Goal: Information Seeking & Learning: Learn about a topic

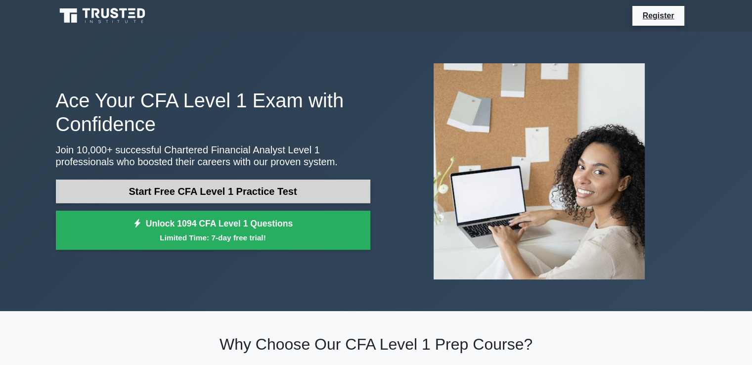
click at [266, 192] on link "Start Free CFA Level 1 Practice Test" at bounding box center [213, 191] width 314 height 24
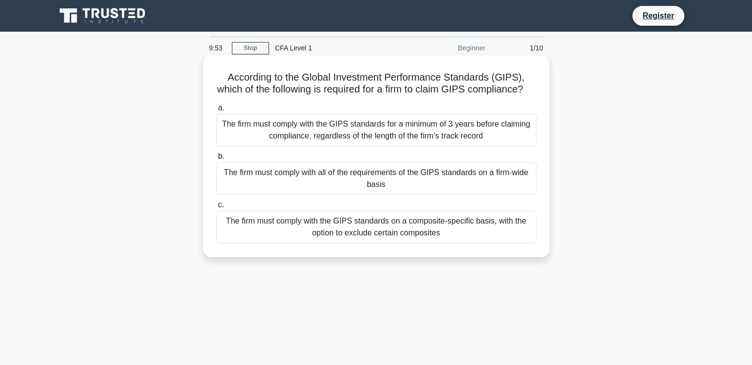
click at [352, 146] on div "The firm must comply with the GIPS standards for a minimum of 3 years before cl…" at bounding box center [376, 130] width 320 height 33
click at [216, 111] on input "a. The firm must comply with the GIPS standards for a minimum of 3 years before…" at bounding box center [216, 108] width 0 height 6
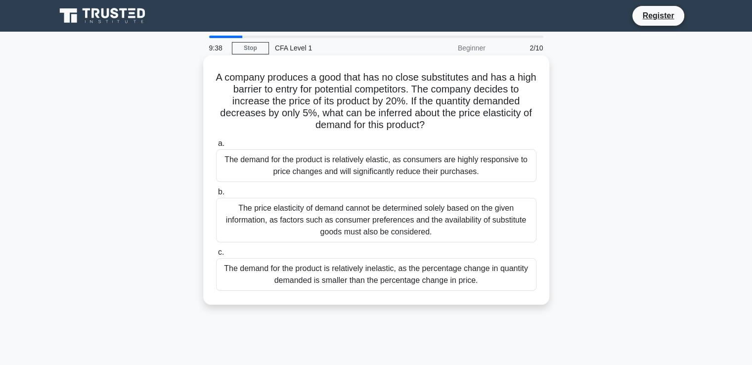
click at [353, 215] on div "The price elasticity of demand cannot be determined solely based on the given i…" at bounding box center [376, 220] width 320 height 44
click at [216, 195] on input "b. The price elasticity of demand cannot be determined solely based on the give…" at bounding box center [216, 192] width 0 height 6
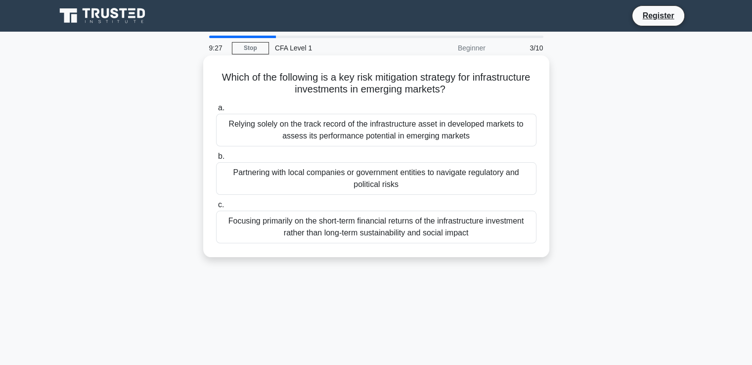
click at [384, 169] on div "Partnering with local companies or government entities to navigate regulatory a…" at bounding box center [376, 178] width 320 height 33
click at [216, 160] on input "b. Partnering with local companies or government entities to navigate regulator…" at bounding box center [216, 156] width 0 height 6
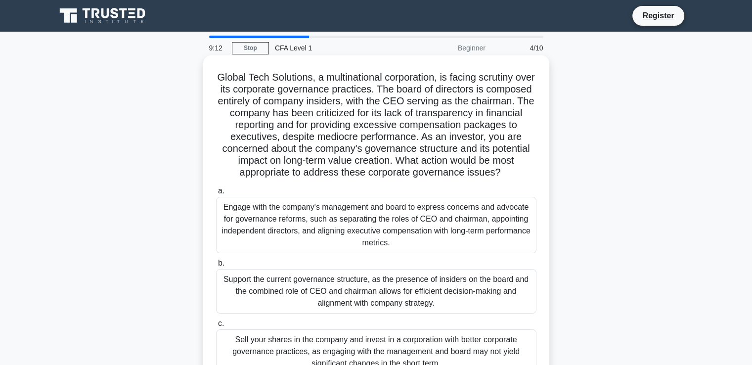
click at [362, 292] on div "Support the current governance structure, as the presence of insiders on the bo…" at bounding box center [376, 291] width 320 height 44
click at [216, 266] on input "b. Support the current governance structure, as the presence of insiders on the…" at bounding box center [216, 263] width 0 height 6
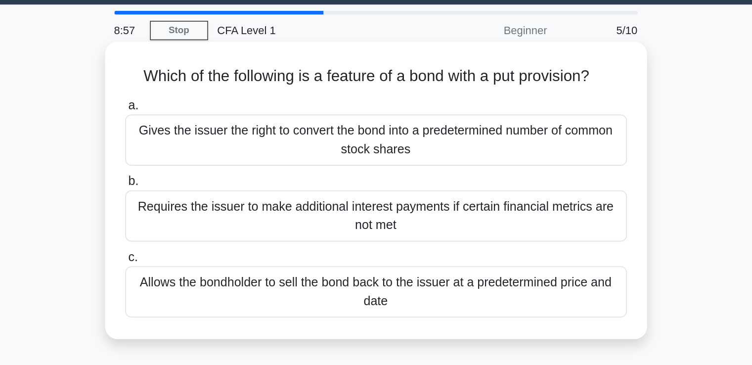
click at [398, 208] on div "Allows the bondholder to sell the bond back to the issuer at a predetermined pr…" at bounding box center [376, 215] width 320 height 33
click at [216, 196] on input "c. Allows the bondholder to sell the bond back to the issuer at a predetermined…" at bounding box center [216, 193] width 0 height 6
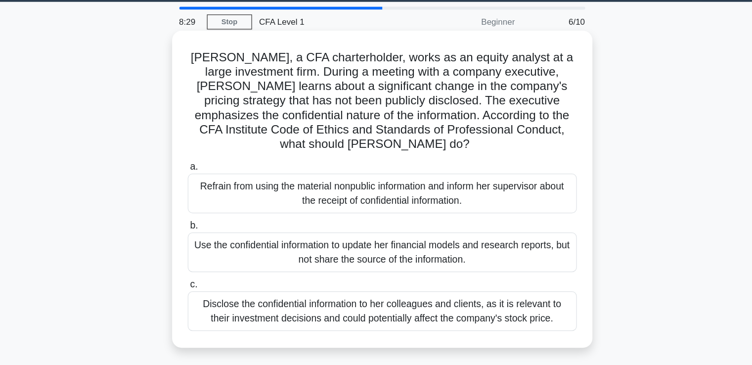
click at [450, 292] on div "Disclose the confidential information to her colleagues and clients, as it is r…" at bounding box center [376, 286] width 320 height 33
click at [216, 267] on input "c. Disclose the confidential information to her colleagues and clients, as it i…" at bounding box center [216, 264] width 0 height 6
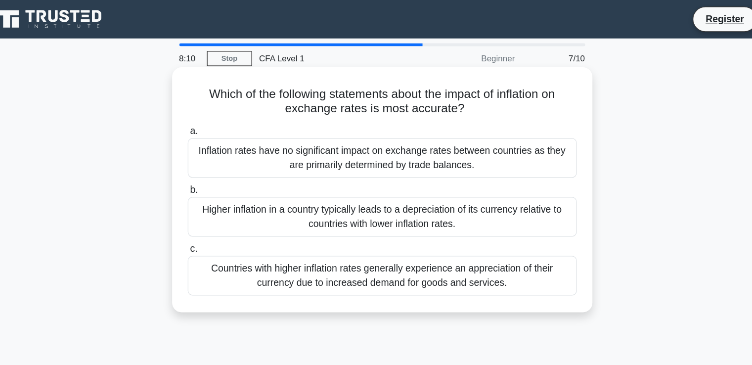
click at [412, 182] on div "Higher inflation in a country typically leads to a depreciation of its currency…" at bounding box center [376, 178] width 320 height 33
click at [216, 160] on input "b. Higher inflation in a country typically leads to a depreciation of its curre…" at bounding box center [216, 156] width 0 height 6
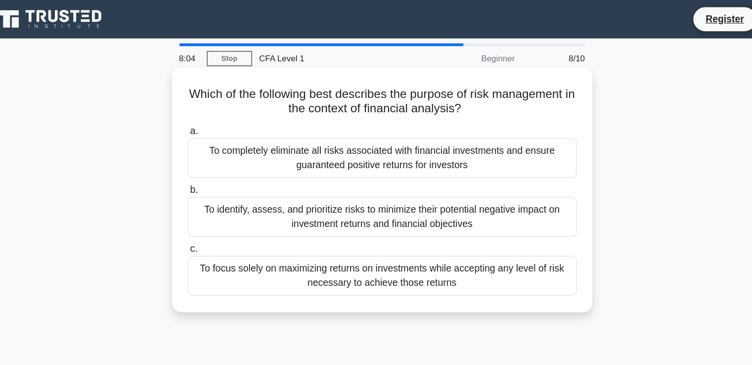
click at [398, 226] on div "To focus solely on maximizing returns on investments while accepting any level …" at bounding box center [376, 227] width 320 height 33
click at [216, 208] on input "c. To focus solely on maximizing returns on investments while accepting any lev…" at bounding box center [216, 205] width 0 height 6
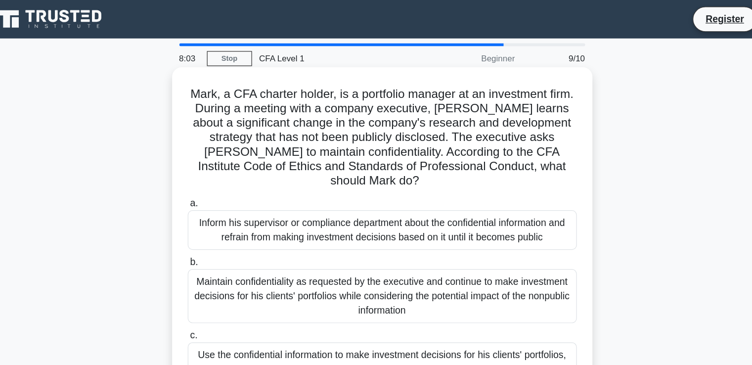
click at [399, 221] on div "Maintain confidentiality as requested by the executive and continue to make inv…" at bounding box center [376, 243] width 320 height 44
click at [216, 213] on input "b. Maintain confidentiality as requested by the executive and continue to make …" at bounding box center [216, 216] width 0 height 6
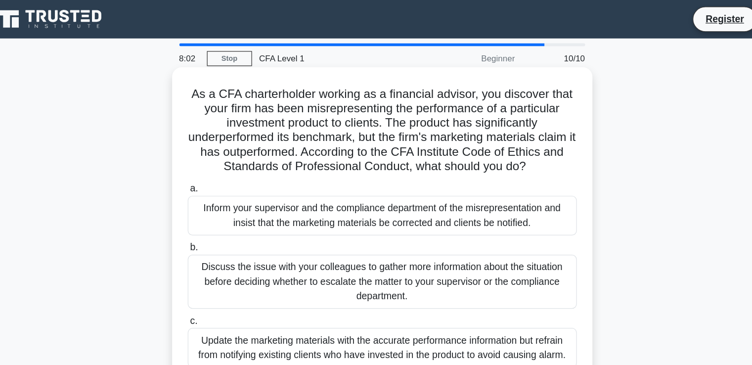
click at [400, 179] on div "Inform your supervisor and the compliance department of the misrepresentation a…" at bounding box center [376, 177] width 320 height 33
click at [216, 159] on input "a. Inform your supervisor and the compliance department of the misrepresentatio…" at bounding box center [216, 155] width 0 height 6
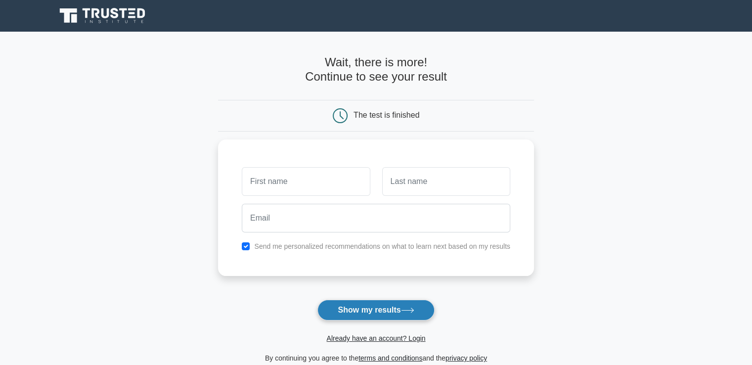
click at [397, 305] on button "Show my results" at bounding box center [375, 310] width 117 height 21
